Goal: Find contact information: Find contact information

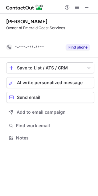
scroll to position [124, 98]
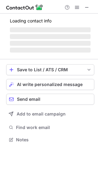
scroll to position [149, 98]
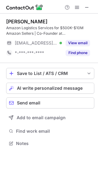
scroll to position [139, 98]
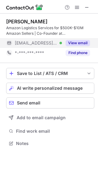
click at [75, 43] on button "View email" at bounding box center [78, 43] width 24 height 6
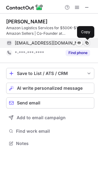
click at [87, 42] on span at bounding box center [86, 43] width 5 height 5
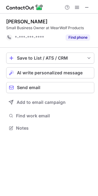
scroll to position [124, 98]
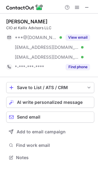
scroll to position [153, 98]
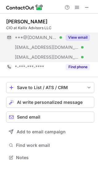
click at [82, 36] on button "View email" at bounding box center [78, 37] width 24 height 6
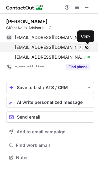
click at [87, 46] on span at bounding box center [86, 47] width 5 height 5
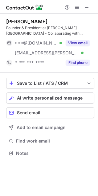
scroll to position [149, 98]
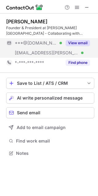
click at [74, 42] on button "View email" at bounding box center [78, 43] width 24 height 6
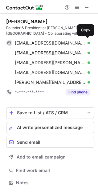
scroll to position [179, 98]
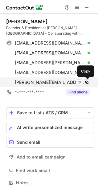
click at [85, 81] on span at bounding box center [86, 82] width 5 height 5
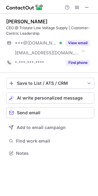
scroll to position [149, 98]
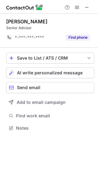
scroll to position [124, 98]
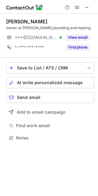
scroll to position [134, 98]
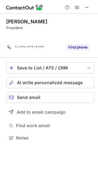
scroll to position [124, 98]
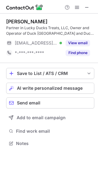
scroll to position [139, 98]
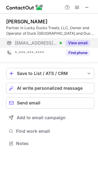
click at [78, 42] on button "View email" at bounding box center [78, 43] width 24 height 6
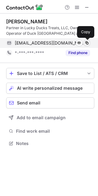
click at [87, 43] on span at bounding box center [86, 43] width 5 height 5
click at [86, 42] on span at bounding box center [86, 43] width 5 height 5
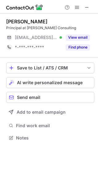
scroll to position [134, 98]
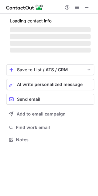
scroll to position [149, 98]
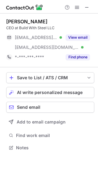
scroll to position [144, 98]
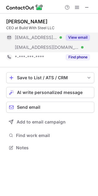
click at [76, 37] on button "View email" at bounding box center [78, 37] width 24 height 6
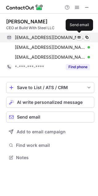
scroll to position [153, 98]
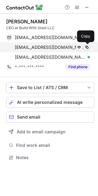
click at [85, 48] on span at bounding box center [86, 47] width 5 height 5
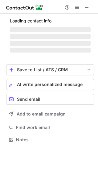
scroll to position [159, 98]
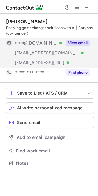
click at [81, 40] on div "View email" at bounding box center [76, 43] width 28 height 10
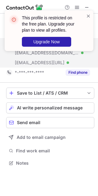
click at [78, 61] on div "This profile is restricted on the free plan. Upgrade your plan to view all prof…" at bounding box center [49, 33] width 98 height 58
